Goal: Find specific page/section: Locate a particular part of the current website

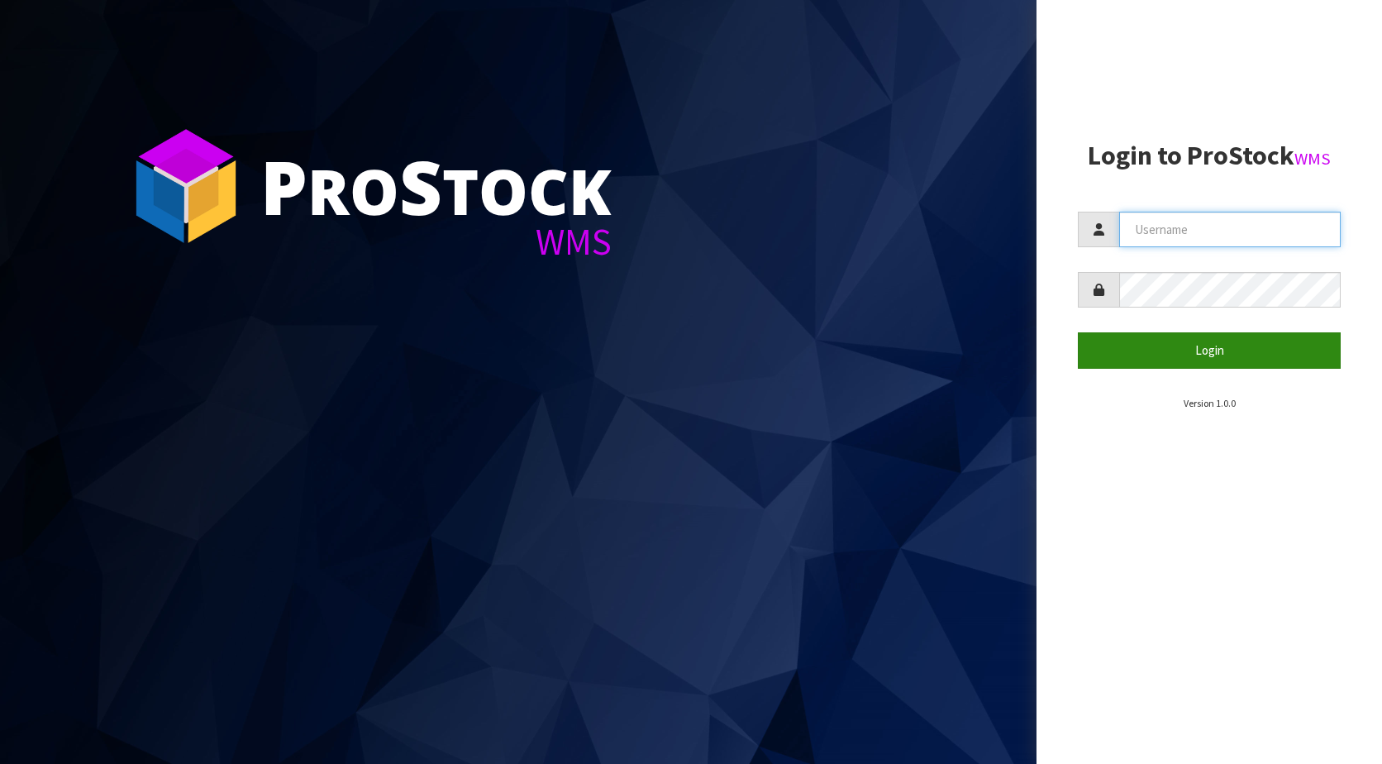
type input "KitchenAid"
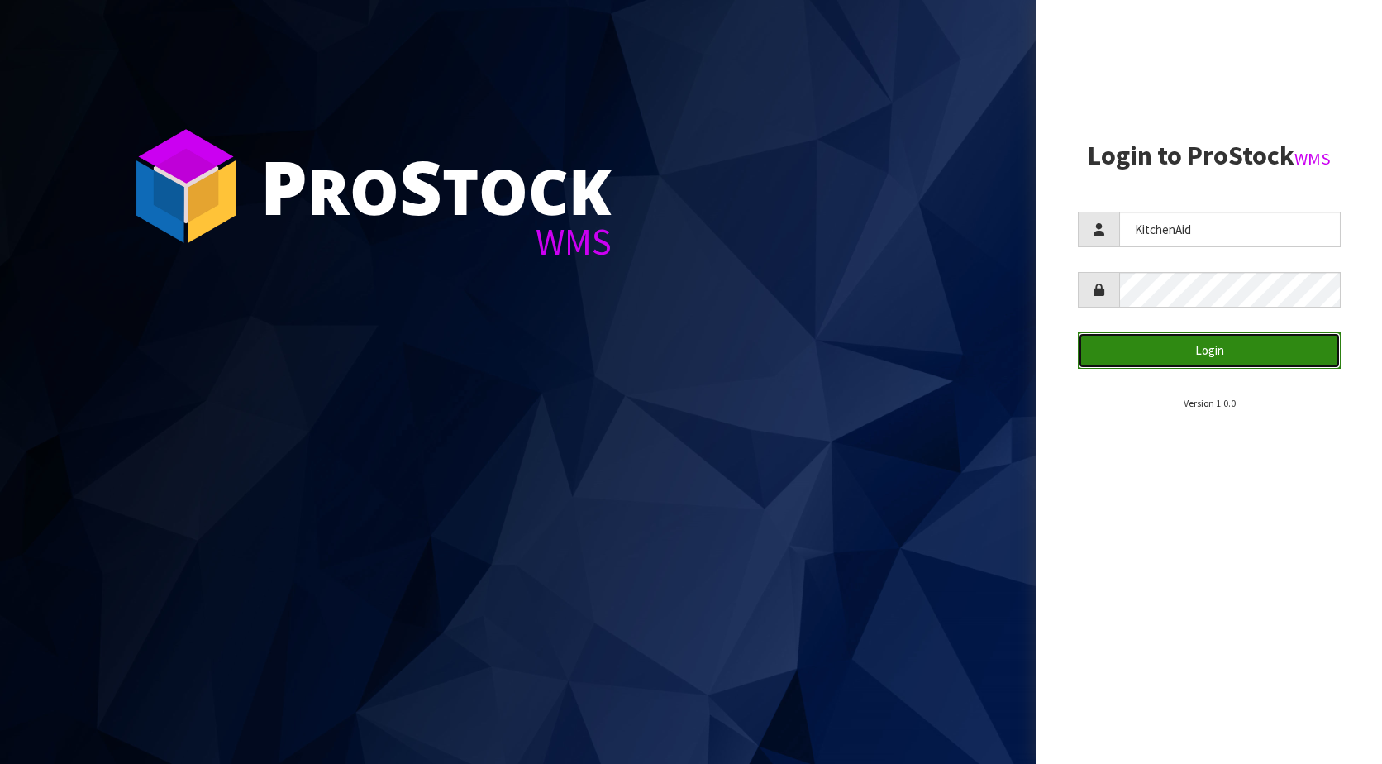
click at [1208, 353] on button "Login" at bounding box center [1209, 350] width 263 height 36
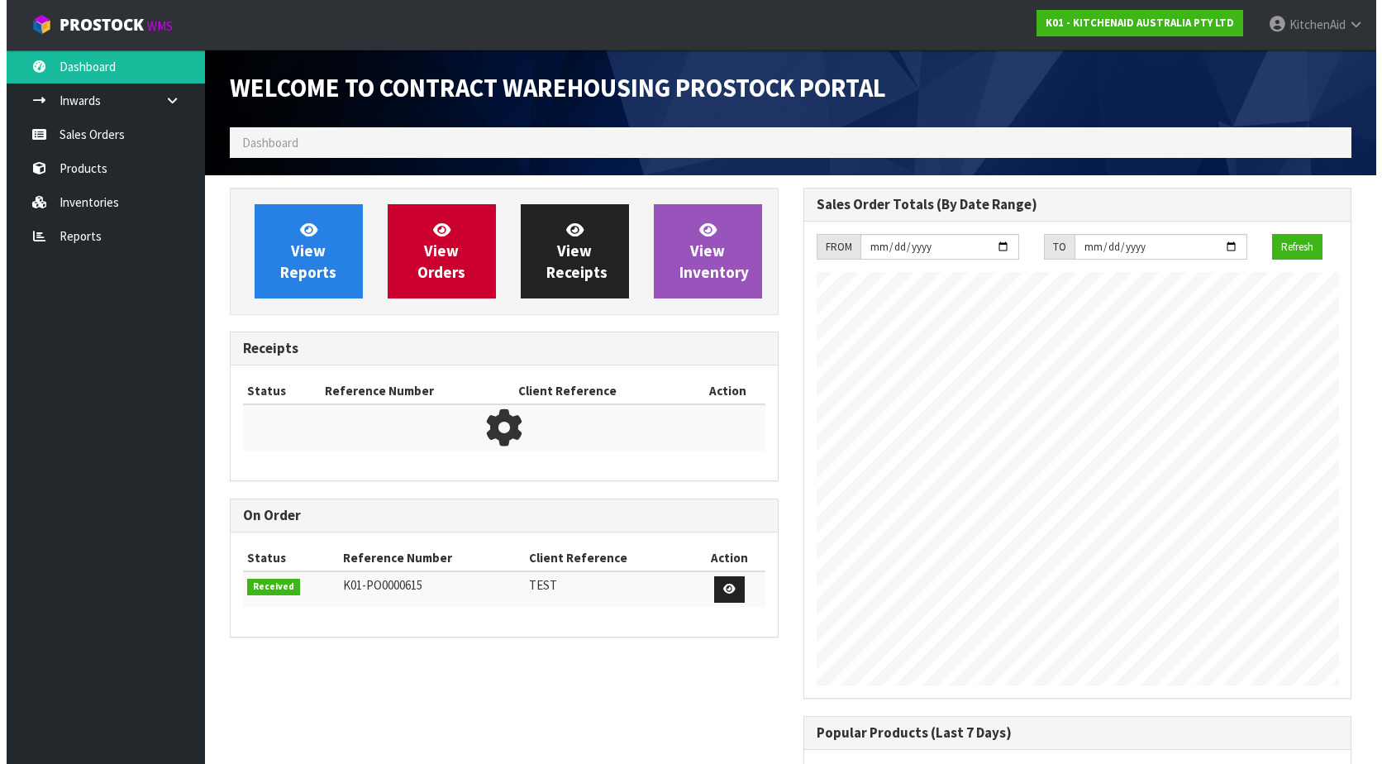
scroll to position [917, 573]
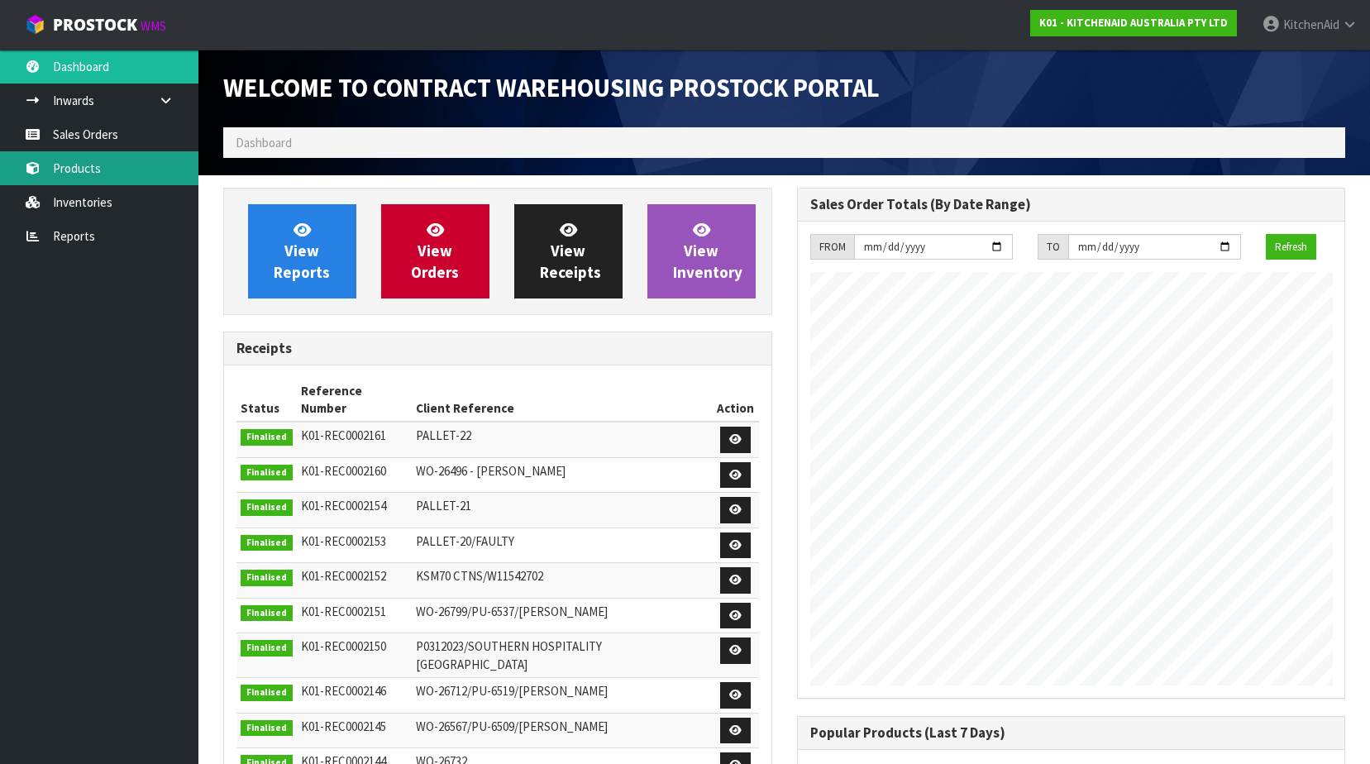
click at [77, 170] on link "Products" at bounding box center [99, 168] width 198 height 34
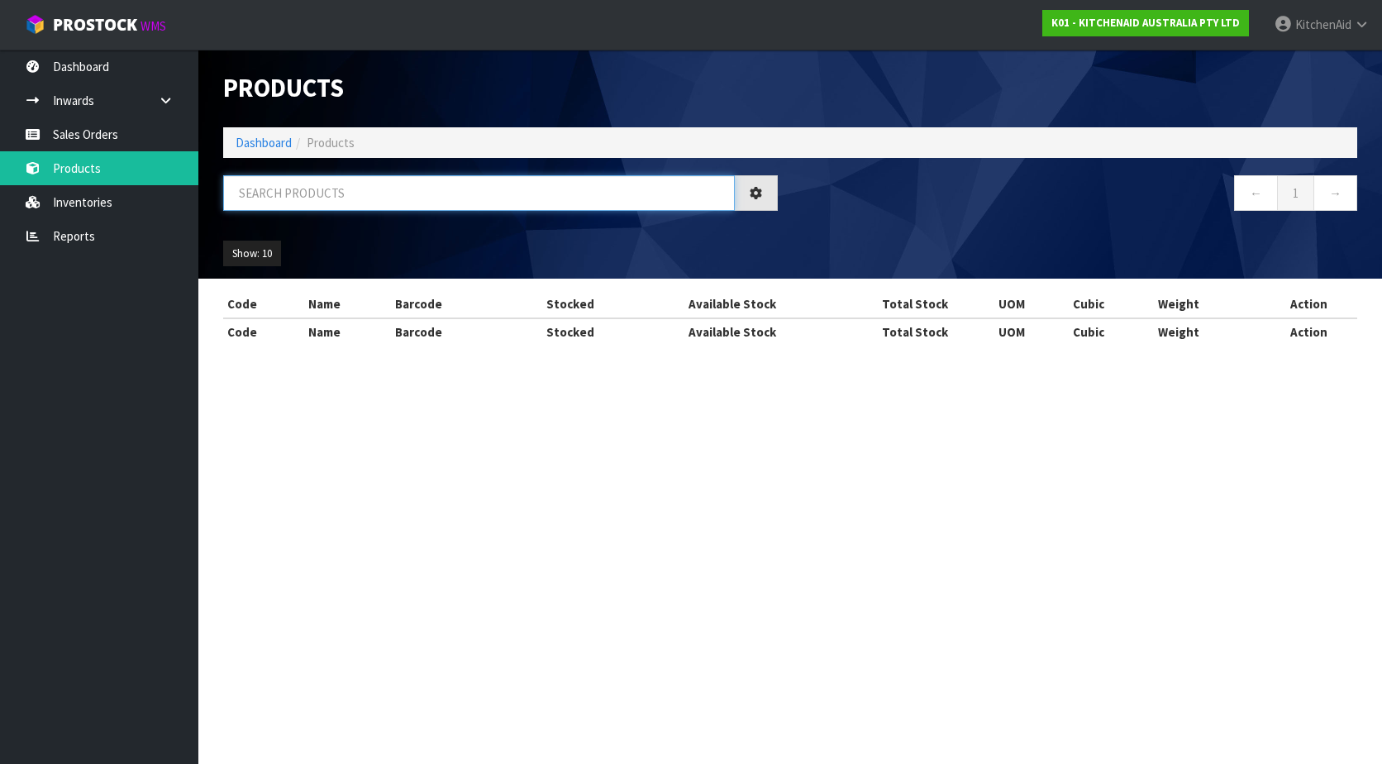
click at [296, 195] on input "text" at bounding box center [479, 193] width 512 height 36
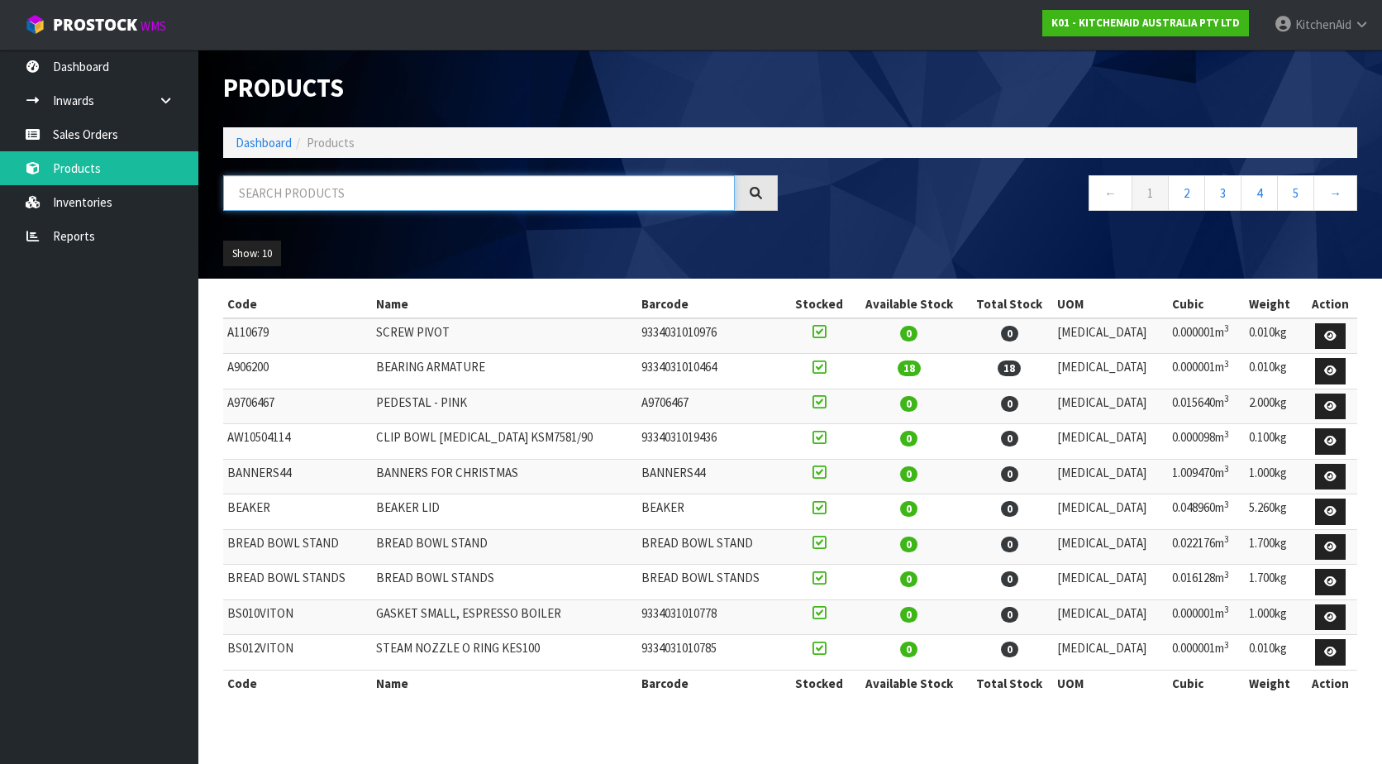
paste input "240253-14"
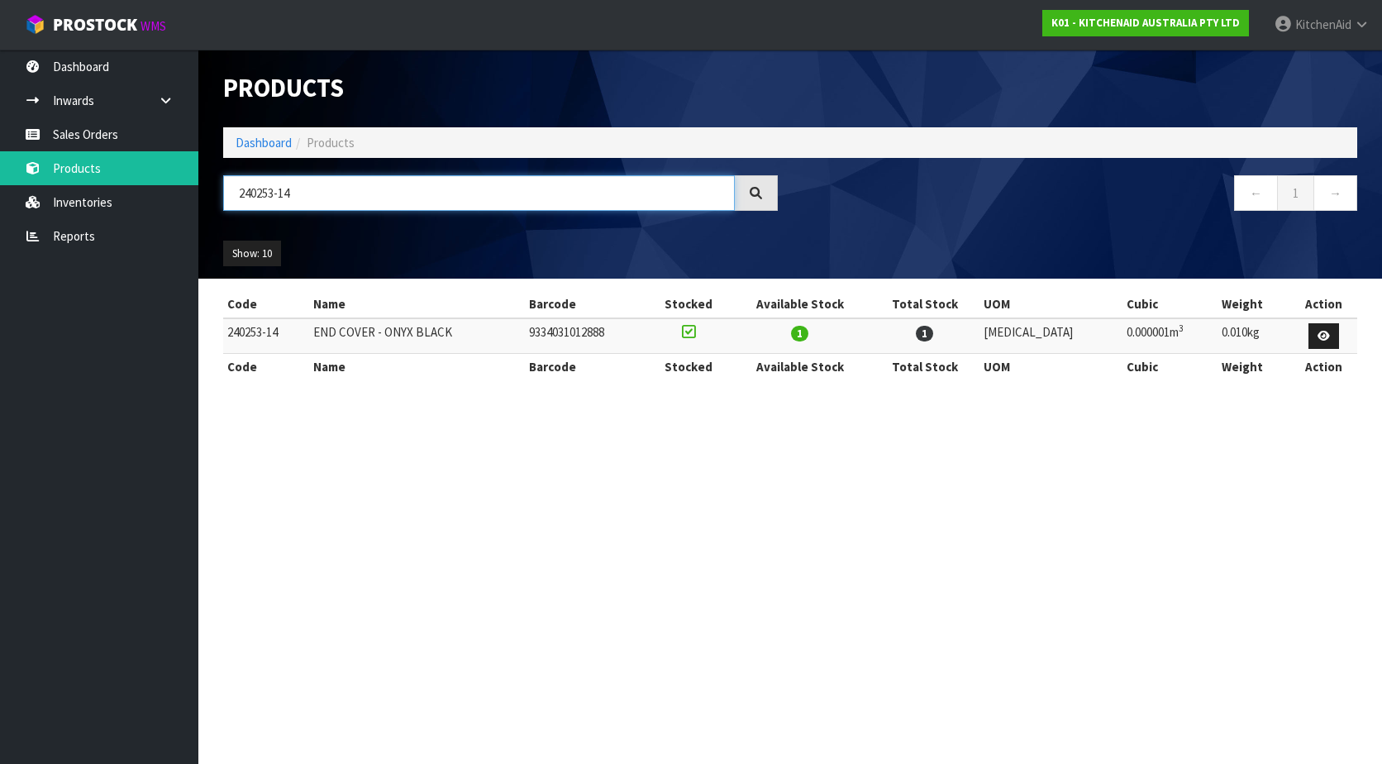
type input "240253-14"
click at [179, 191] on body "Toggle navigation ProStock WMS K01 - KITCHENAID AUSTRALIA PTY LTD [GEOGRAPHIC_D…" at bounding box center [691, 382] width 1382 height 764
